Goal: Information Seeking & Learning: Learn about a topic

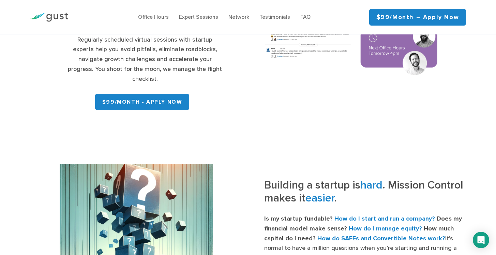
scroll to position [50, 0]
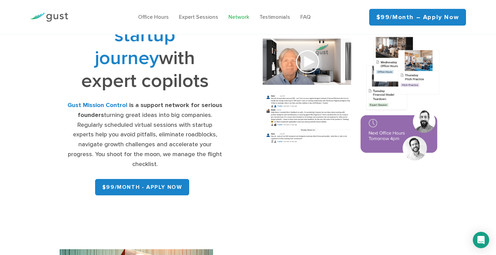
click at [234, 16] on link "Network" at bounding box center [239, 17] width 21 height 6
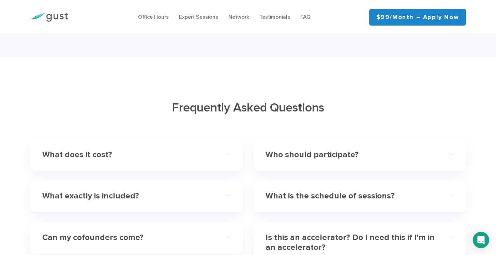
scroll to position [1939, 0]
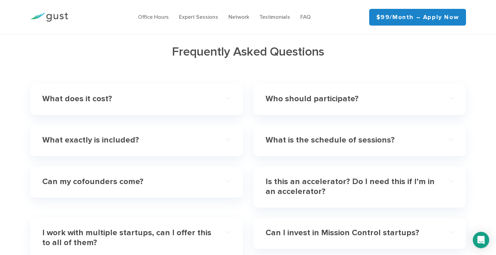
click at [99, 135] on h4 "What exactly is included?" at bounding box center [127, 140] width 170 height 10
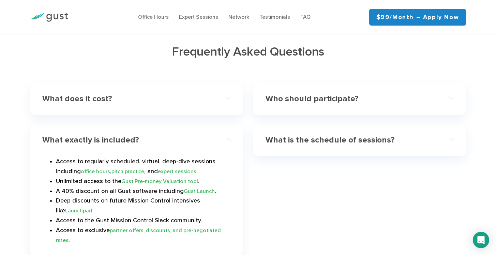
click at [99, 135] on h4 "What exactly is included?" at bounding box center [127, 140] width 170 height 10
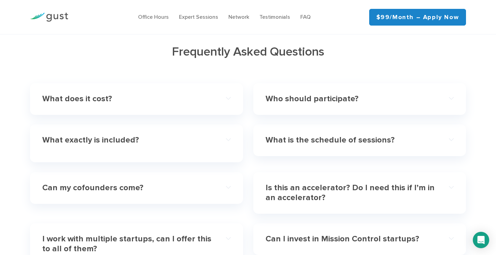
click at [136, 94] on h4 "What does it cost?" at bounding box center [127, 99] width 170 height 10
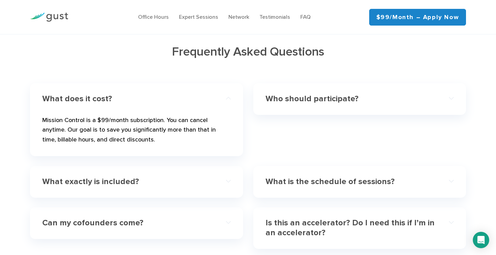
click at [136, 94] on h4 "What does it cost?" at bounding box center [127, 99] width 170 height 10
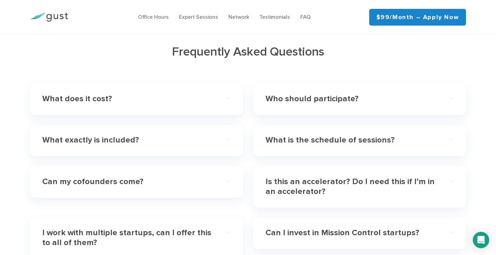
click at [417, 94] on h4 "Who should participate?" at bounding box center [351, 99] width 170 height 10
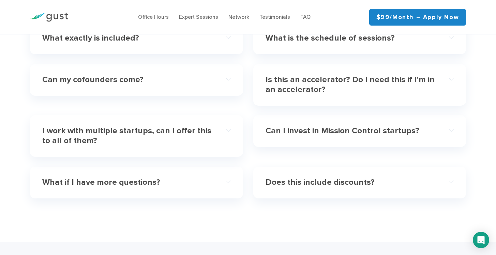
scroll to position [2233, 0]
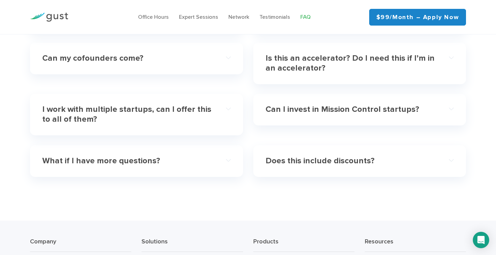
click at [308, 15] on link "FAQ" at bounding box center [306, 17] width 10 height 6
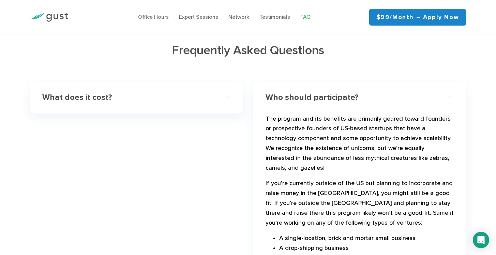
scroll to position [1930, 0]
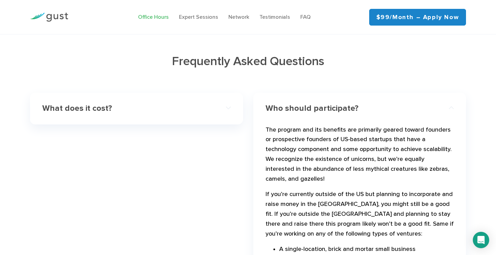
click at [163, 16] on link "Office Hours" at bounding box center [153, 17] width 31 height 6
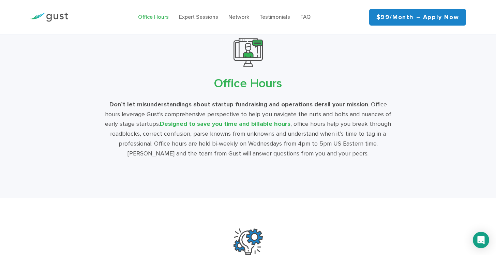
scroll to position [1145, 0]
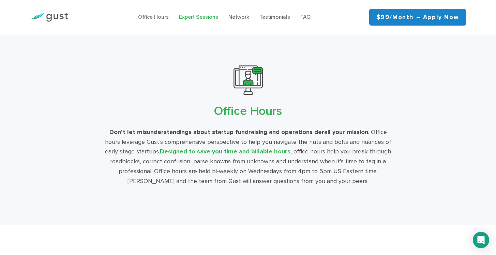
click at [217, 17] on link "Expert Sessions" at bounding box center [198, 17] width 39 height 6
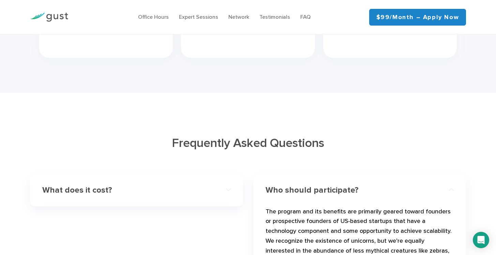
scroll to position [1882, 0]
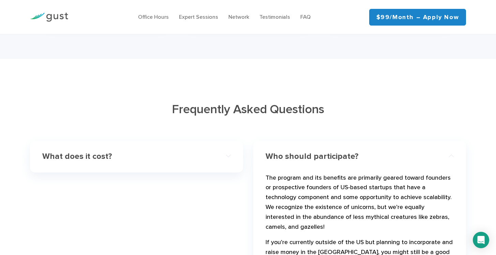
click at [106, 146] on div "What does it cost?" at bounding box center [136, 156] width 189 height 21
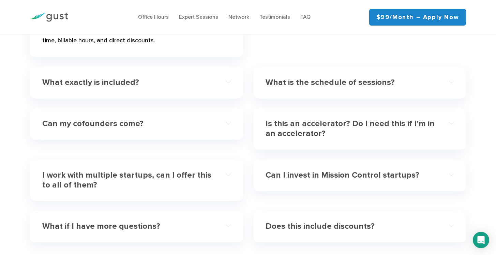
scroll to position [2010, 0]
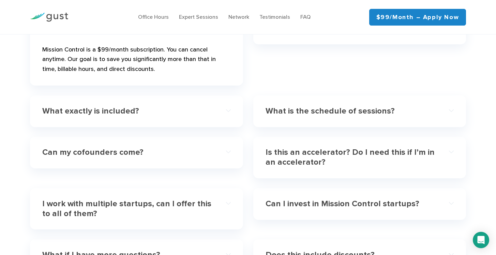
click at [105, 106] on h4 "What exactly is included?" at bounding box center [127, 111] width 170 height 10
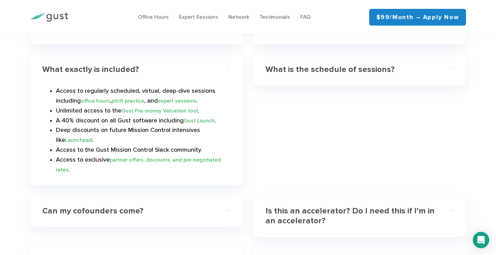
click at [101, 98] on link "office hours" at bounding box center [95, 101] width 29 height 6
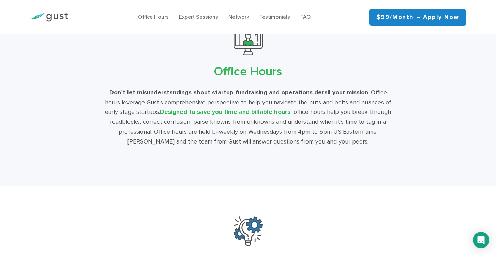
scroll to position [1145, 0]
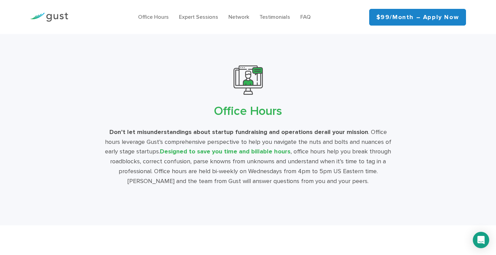
click at [49, 15] on img at bounding box center [49, 17] width 38 height 9
